Goal: Information Seeking & Learning: Learn about a topic

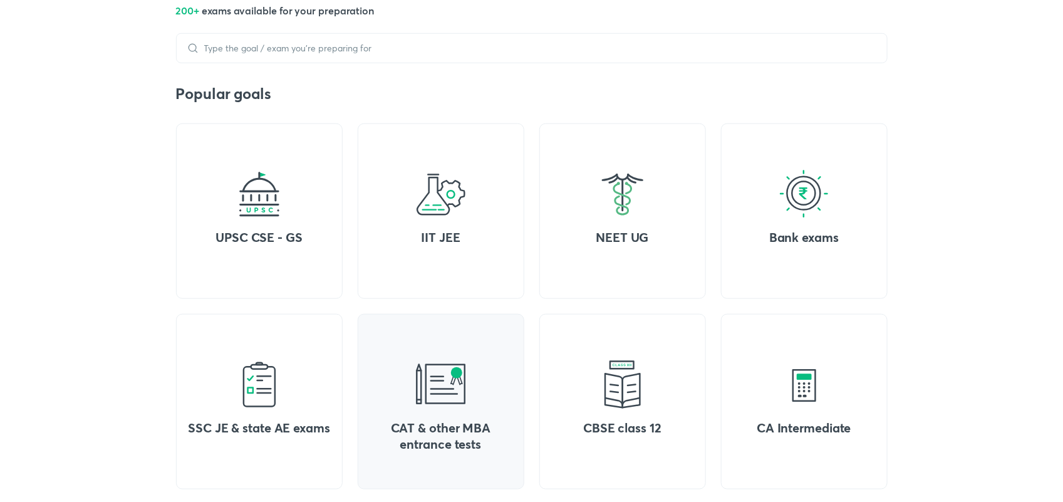
scroll to position [609, 0]
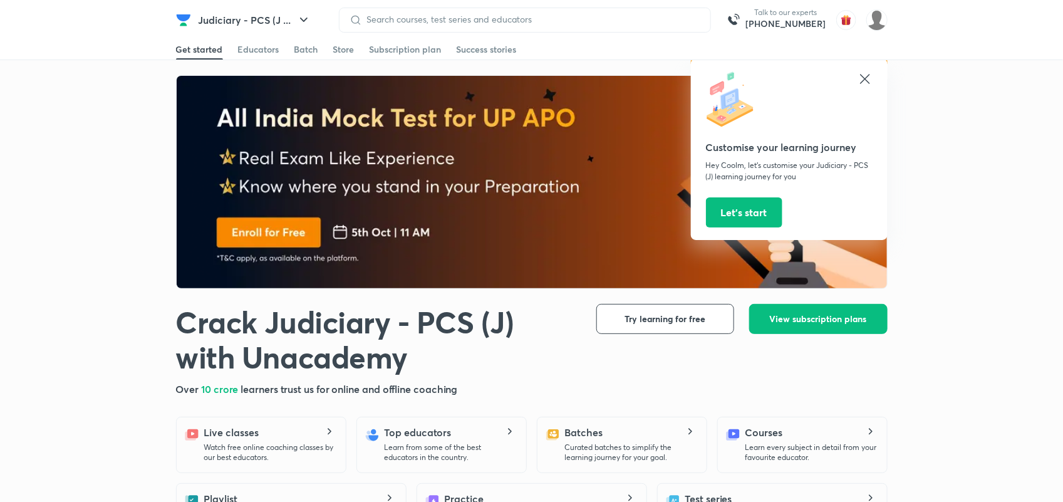
click at [864, 81] on icon at bounding box center [864, 78] width 15 height 15
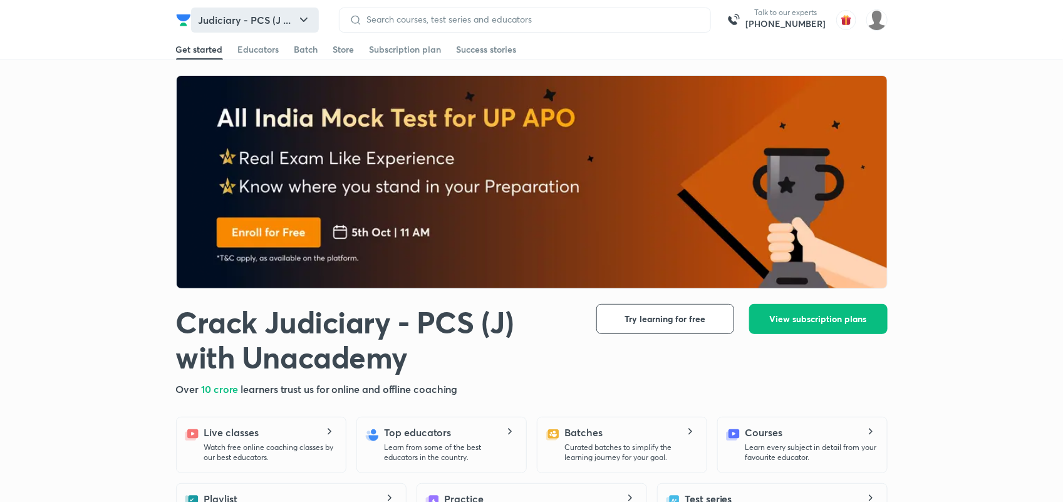
click at [244, 13] on button "Judiciary - PCS (J ..." at bounding box center [255, 20] width 128 height 25
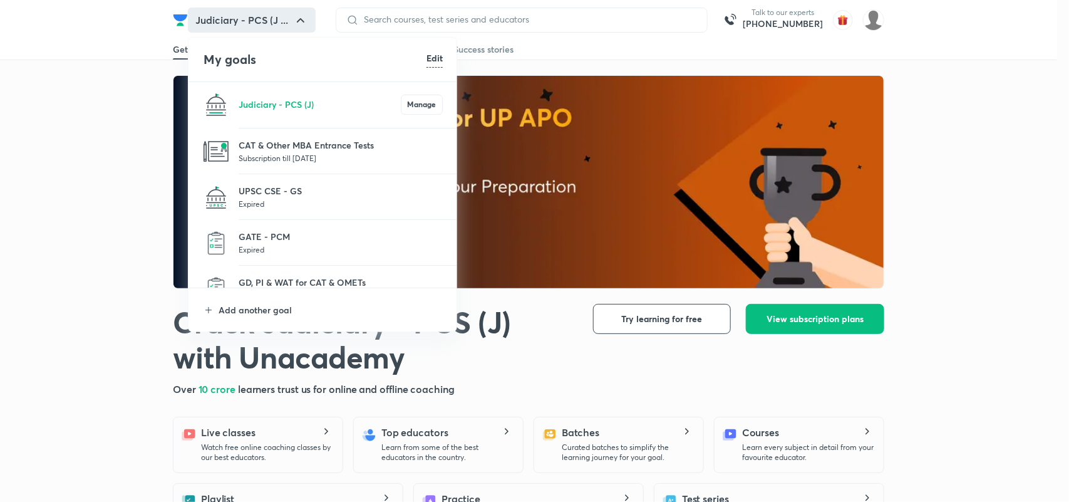
click at [311, 135] on li "CAT & Other MBA Entrance Tests Subscription till 12 Feb 2026" at bounding box center [323, 151] width 269 height 46
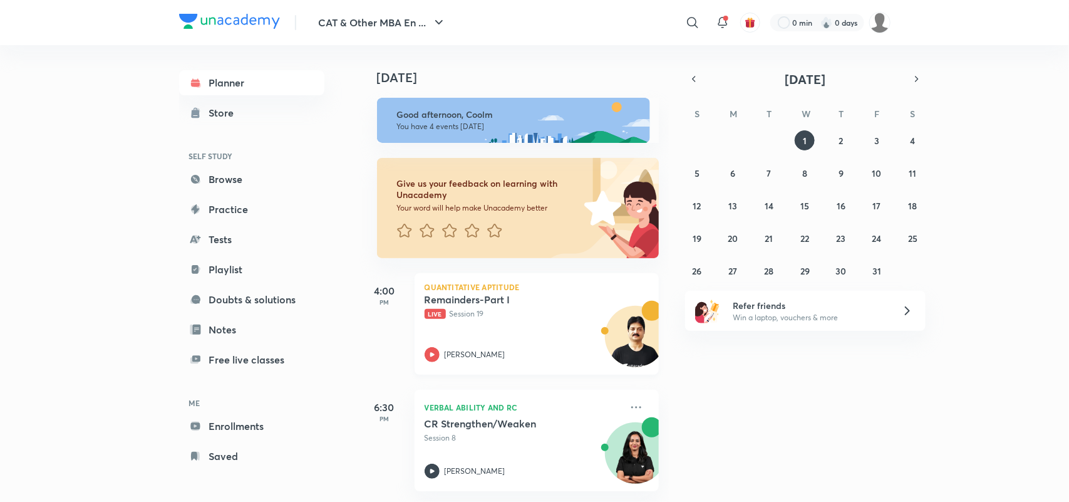
click at [481, 312] on p "Live Session 19" at bounding box center [523, 313] width 197 height 11
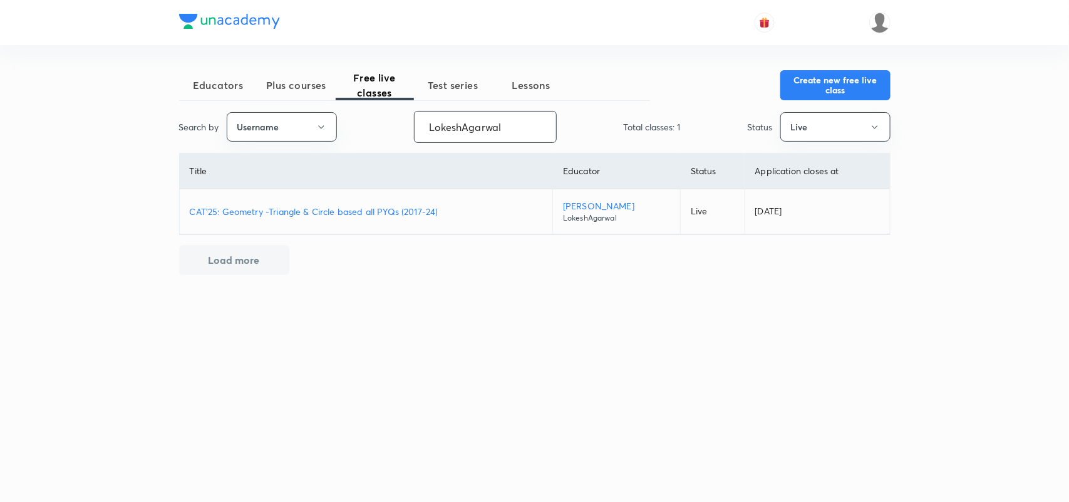
click at [476, 132] on input "LokeshAgarwal" at bounding box center [486, 127] width 142 height 32
